Goal: Find specific page/section

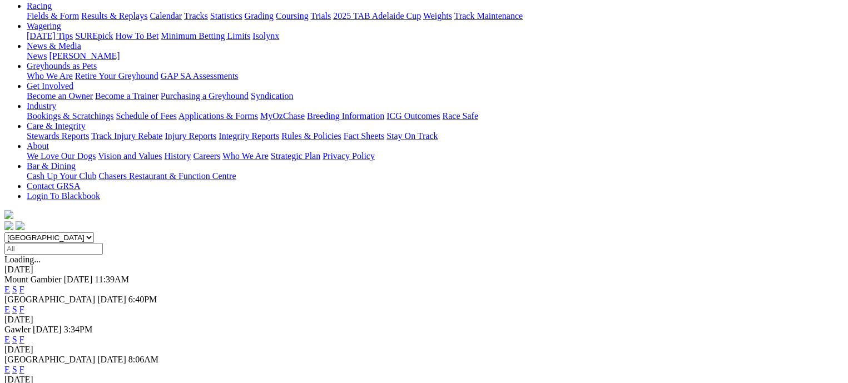
scroll to position [111, 0]
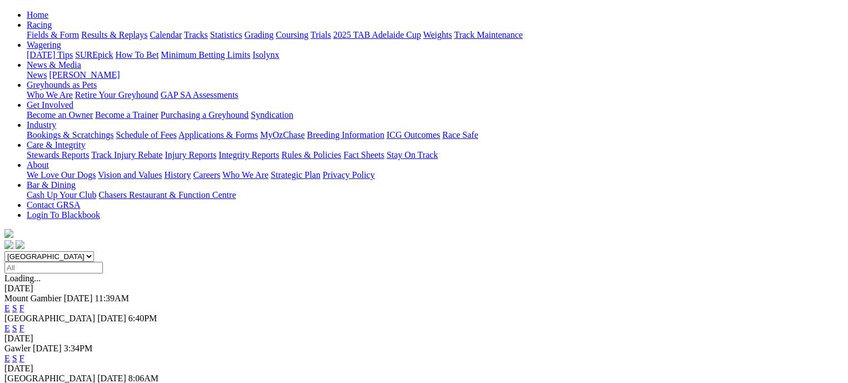
click at [24, 324] on link "F" at bounding box center [21, 328] width 5 height 9
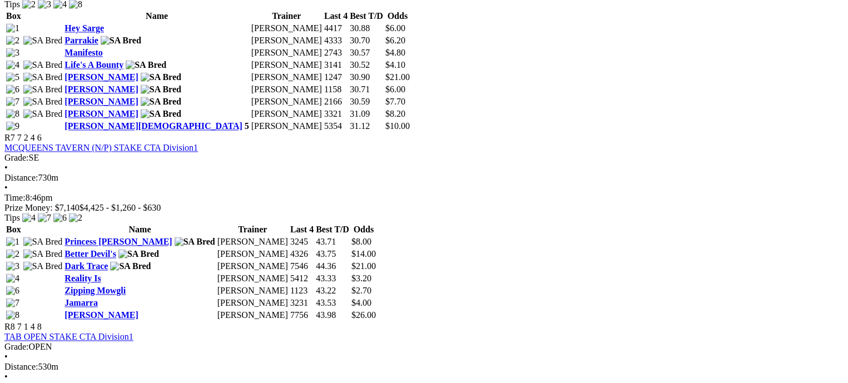
scroll to position [1668, 0]
